Goal: Navigation & Orientation: Find specific page/section

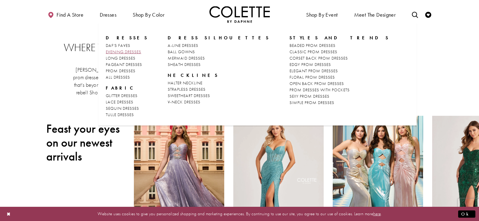
click at [120, 50] on span "EVENING DRESSES" at bounding box center [123, 51] width 35 height 5
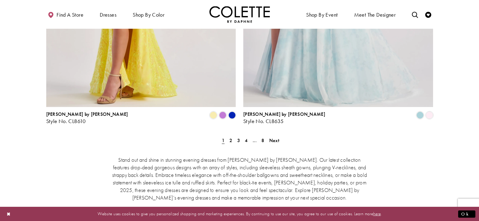
scroll to position [1088, 0]
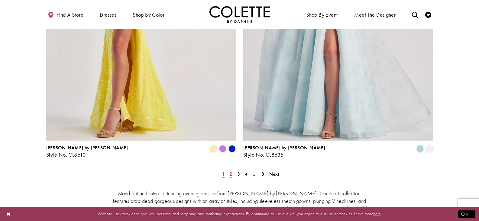
click at [231, 171] on span "2" at bounding box center [230, 174] width 3 height 6
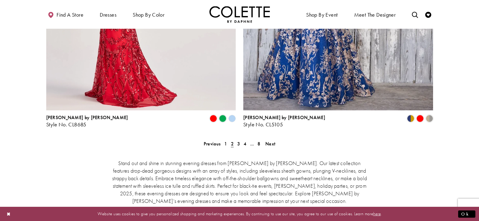
scroll to position [1120, 0]
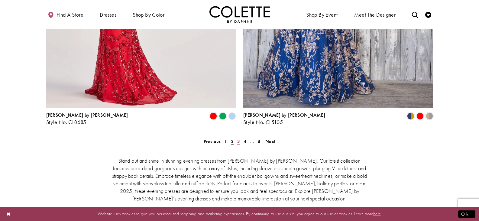
click at [237, 138] on span "3" at bounding box center [238, 141] width 3 height 6
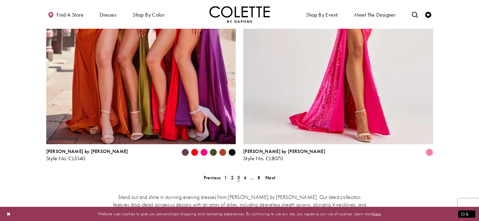
scroll to position [1090, 0]
